Goal: Find specific page/section: Find specific page/section

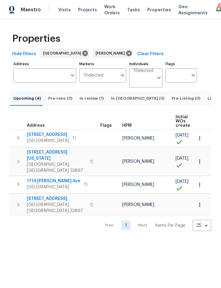
scroll to position [0, 41]
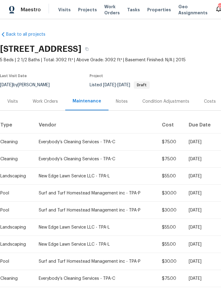
click at [84, 10] on span "Projects" at bounding box center [87, 10] width 19 height 6
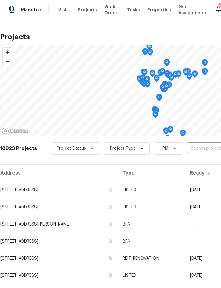
click at [208, 147] on input "text" at bounding box center [222, 148] width 70 height 9
type input "136 king"
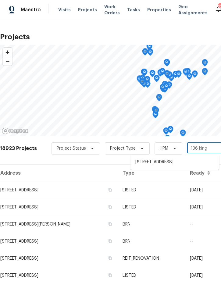
click at [171, 161] on li "136 Kings Pond Ave, Winter Haven, FL 33880" at bounding box center [174, 162] width 89 height 10
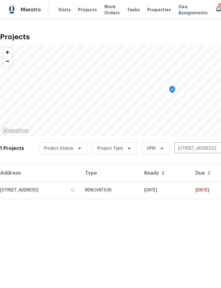
click at [139, 190] on td "RENOVATION" at bounding box center [109, 190] width 59 height 17
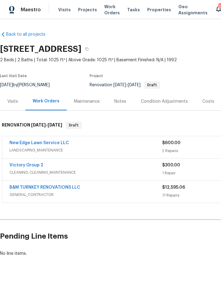
click at [161, 101] on div "Condition Adjustments" at bounding box center [164, 101] width 47 height 6
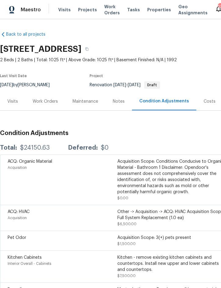
click at [47, 98] on div "Work Orders" at bounding box center [45, 101] width 25 height 6
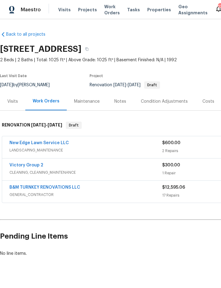
click at [121, 98] on div "Notes" at bounding box center [120, 101] width 12 height 6
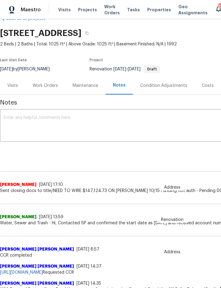
scroll to position [15, 0]
